Goal: Navigation & Orientation: Find specific page/section

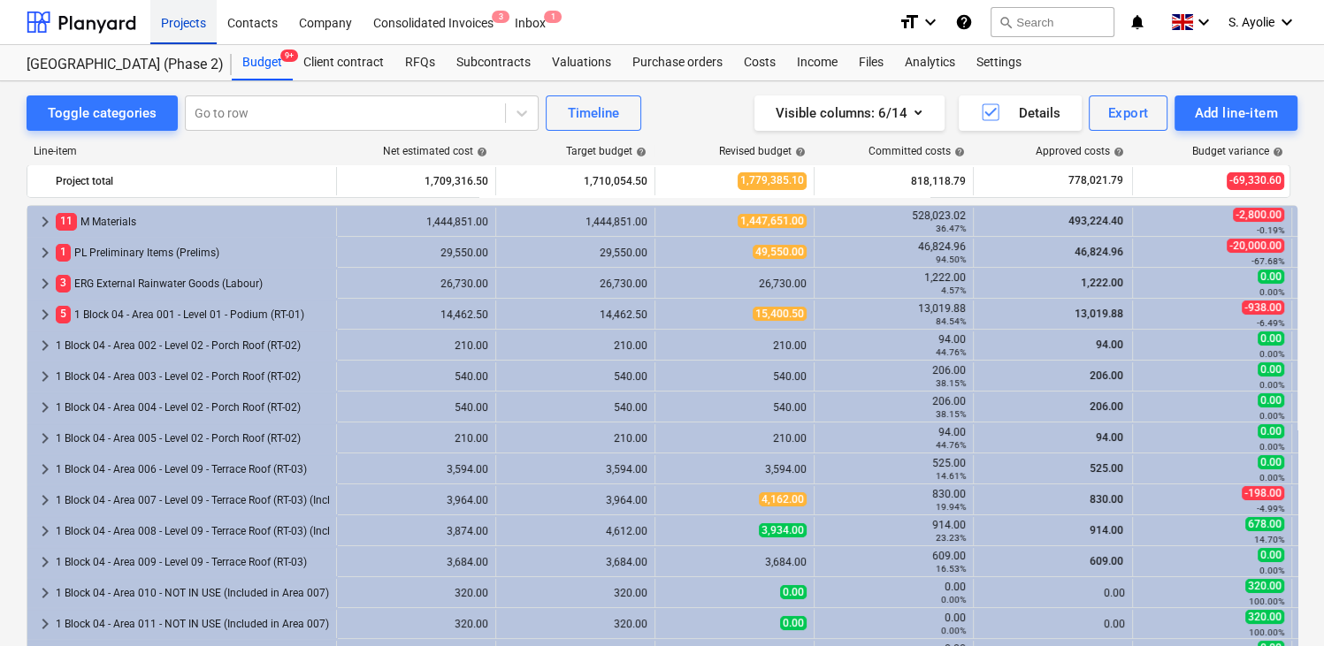
click at [198, 22] on div "Projects" at bounding box center [183, 21] width 66 height 45
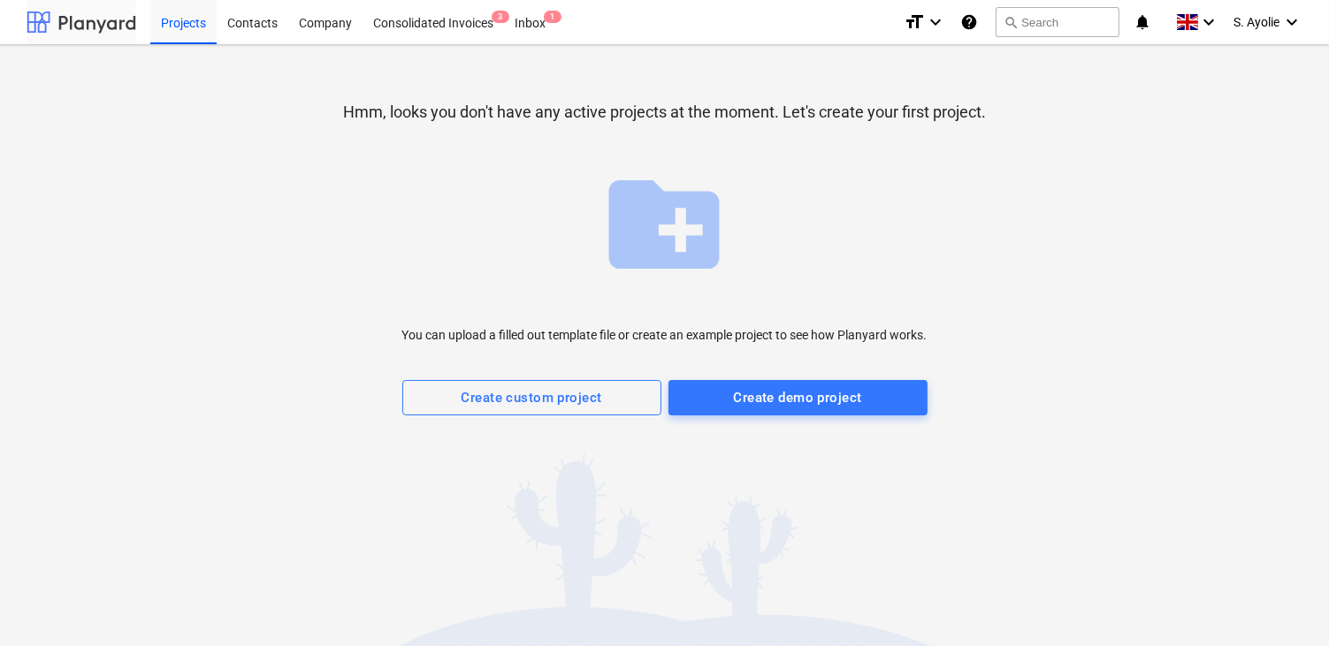
click at [109, 17] on div at bounding box center [82, 22] width 110 height 44
click at [110, 20] on div at bounding box center [82, 22] width 110 height 44
click at [1252, 35] on div "S. Ayolie keyboard_arrow_down" at bounding box center [1268, 22] width 69 height 44
click at [1122, 108] on div at bounding box center [664, 323] width 1329 height 646
click at [315, 29] on div "Company" at bounding box center [325, 21] width 74 height 45
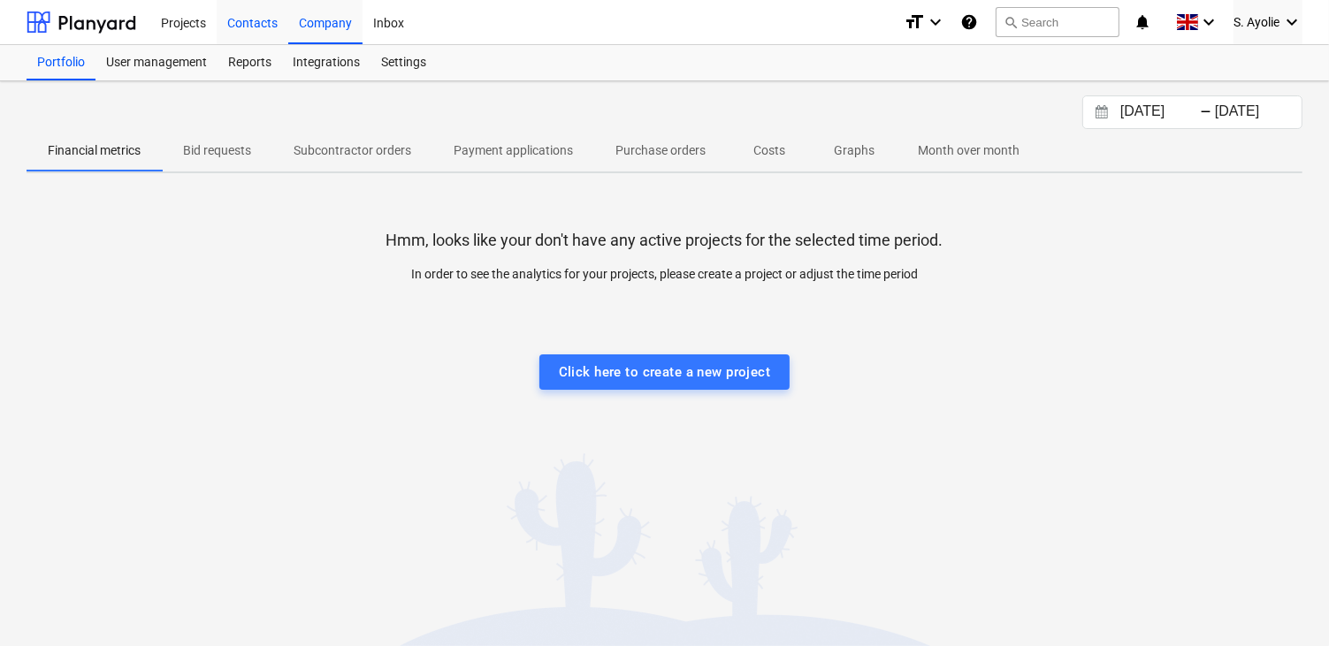
click at [258, 22] on div "Contacts" at bounding box center [253, 21] width 72 height 45
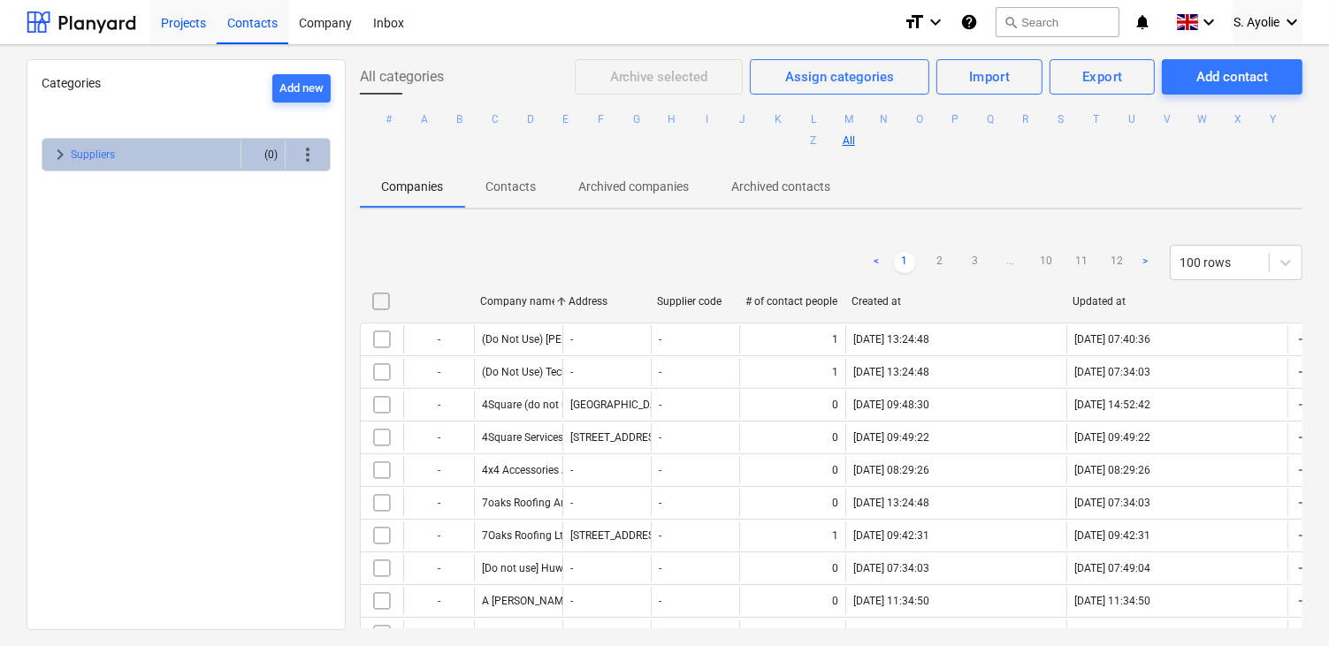
click at [187, 20] on div "Projects" at bounding box center [183, 21] width 66 height 45
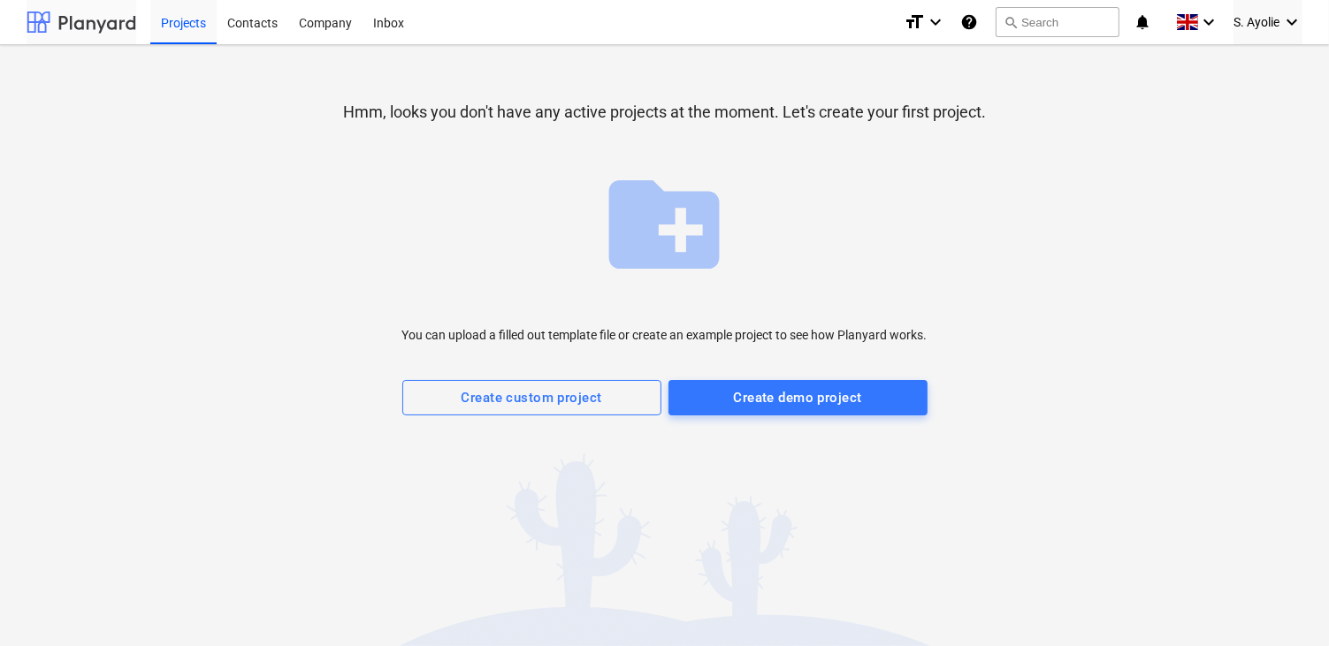
click at [106, 22] on div at bounding box center [82, 22] width 110 height 44
